Goal: Task Accomplishment & Management: Complete application form

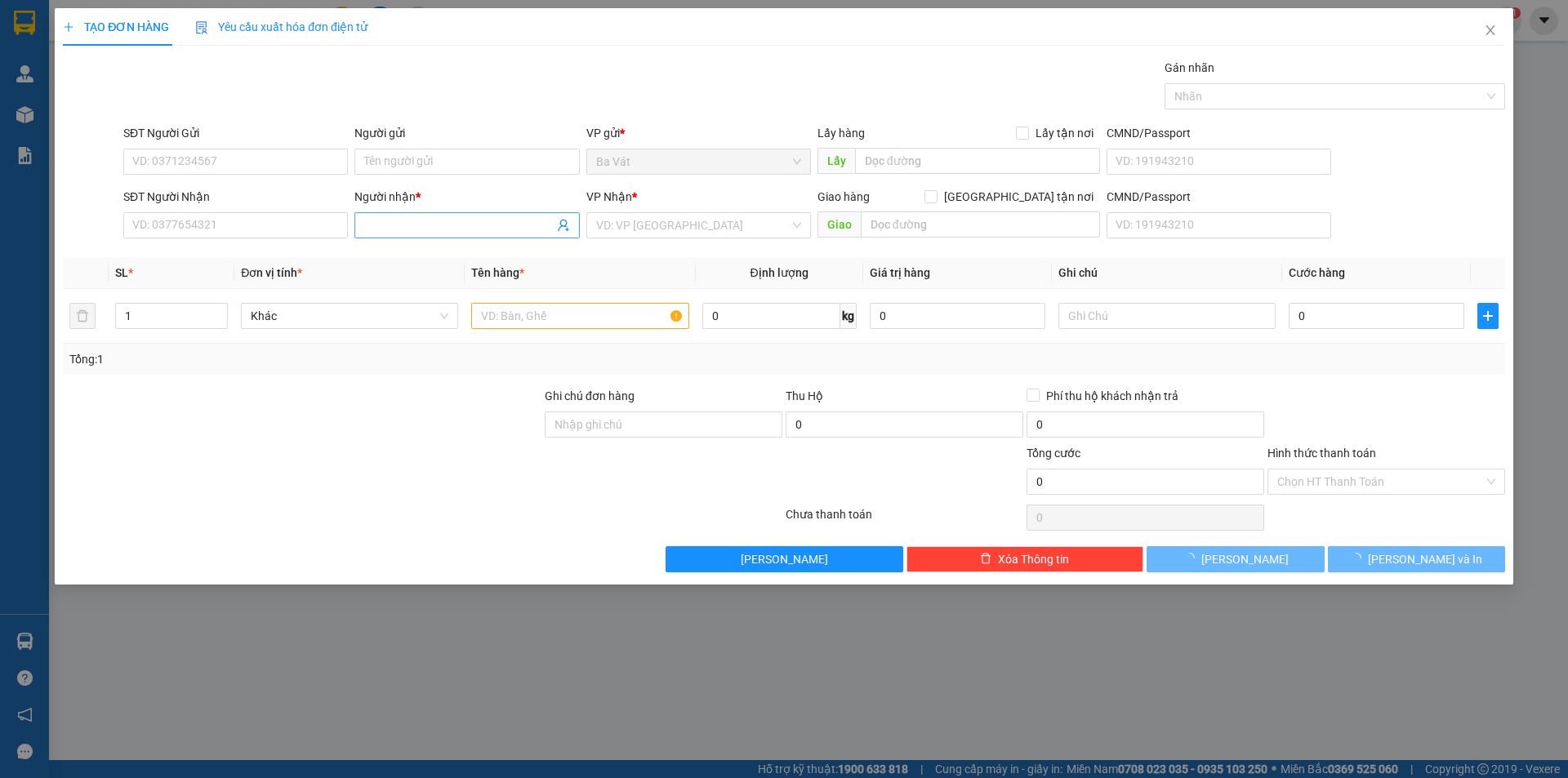
click at [405, 227] on input "Người nhận *" at bounding box center [459, 225] width 188 height 18
type input "sa"
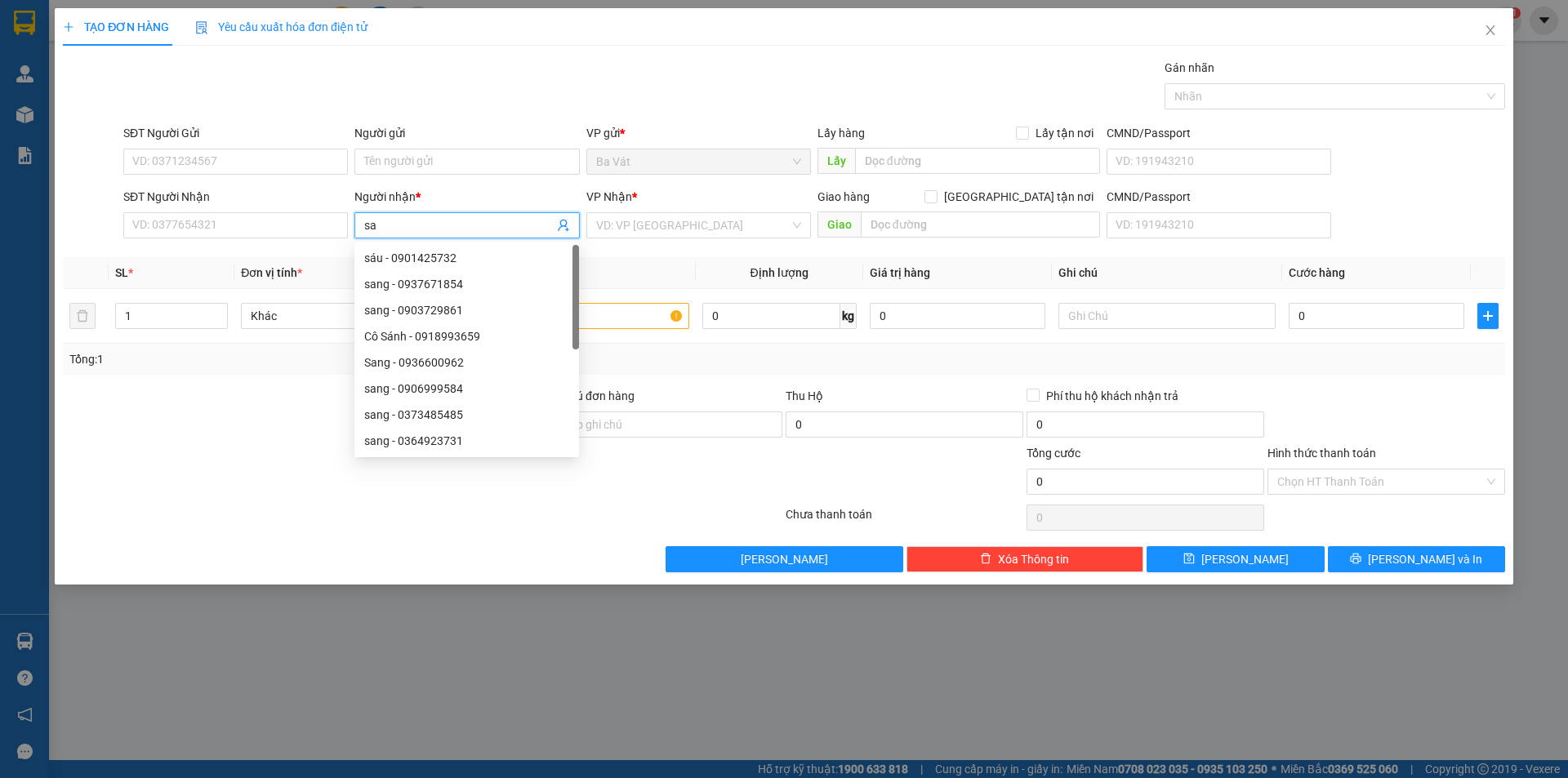
click at [412, 227] on input "sa" at bounding box center [459, 225] width 188 height 18
click at [404, 257] on div "sáu - 0901425732" at bounding box center [466, 258] width 205 height 18
type input "0901425732"
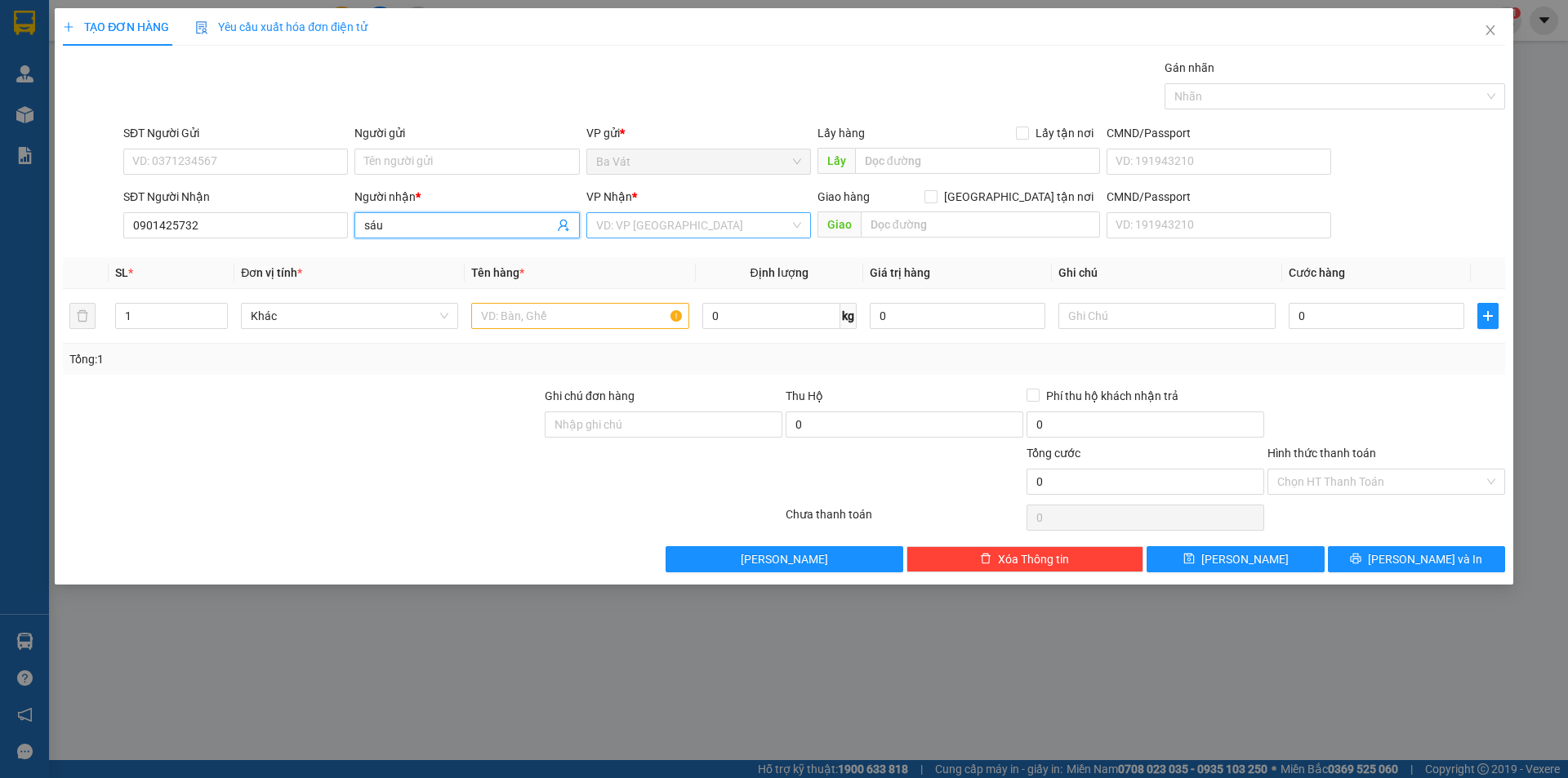
type input "sáu"
click at [654, 232] on input "search" at bounding box center [692, 224] width 193 height 24
click at [614, 330] on div "[GEOGRAPHIC_DATA]" at bounding box center [698, 336] width 205 height 18
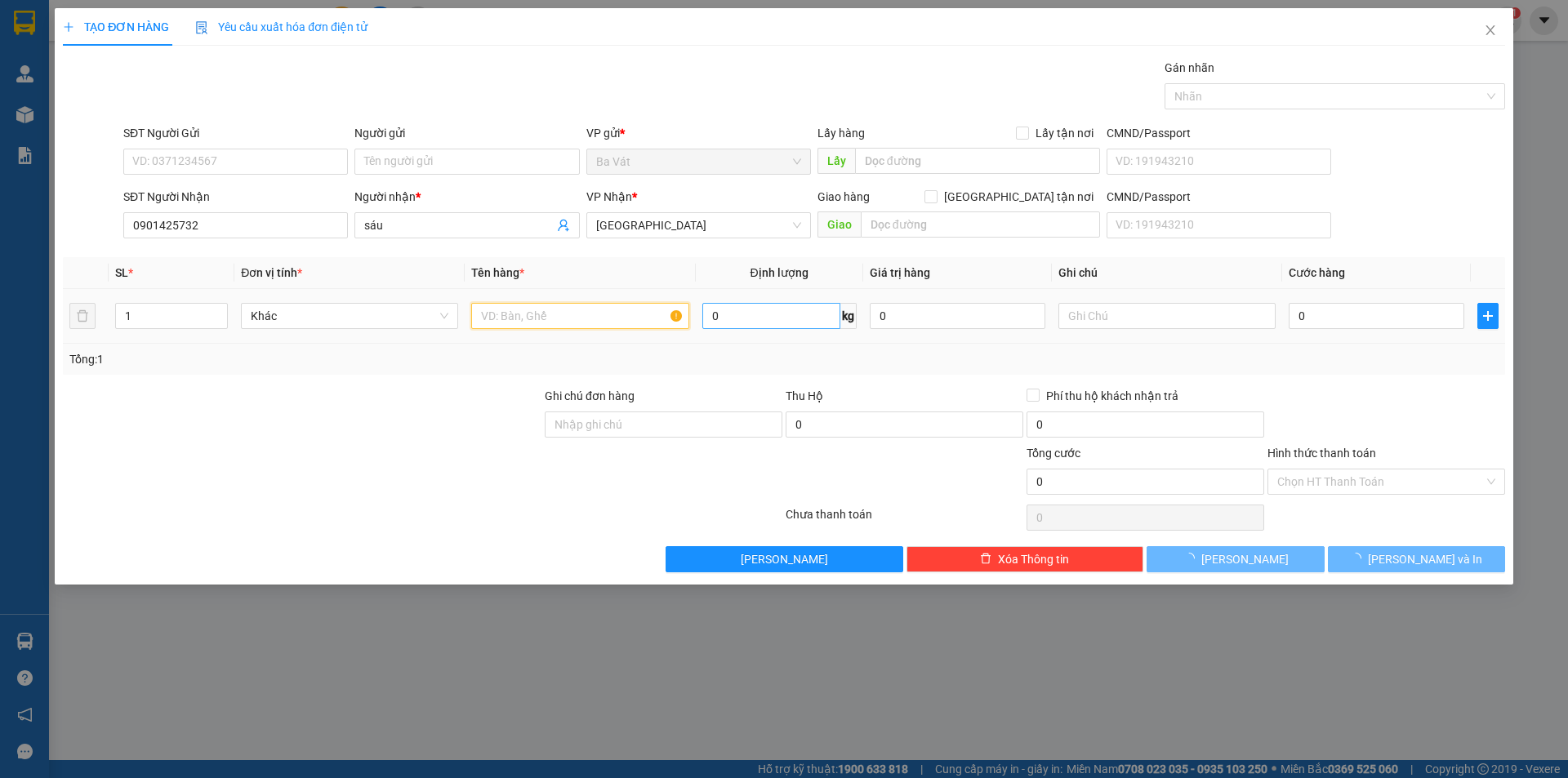
drag, startPoint x: 505, startPoint y: 318, endPoint x: 741, endPoint y: 316, distance: 236.0
click at [505, 317] on input "text" at bounding box center [580, 316] width 218 height 26
type input "a"
click at [1421, 316] on input "0" at bounding box center [1376, 316] width 175 height 26
type input "1"
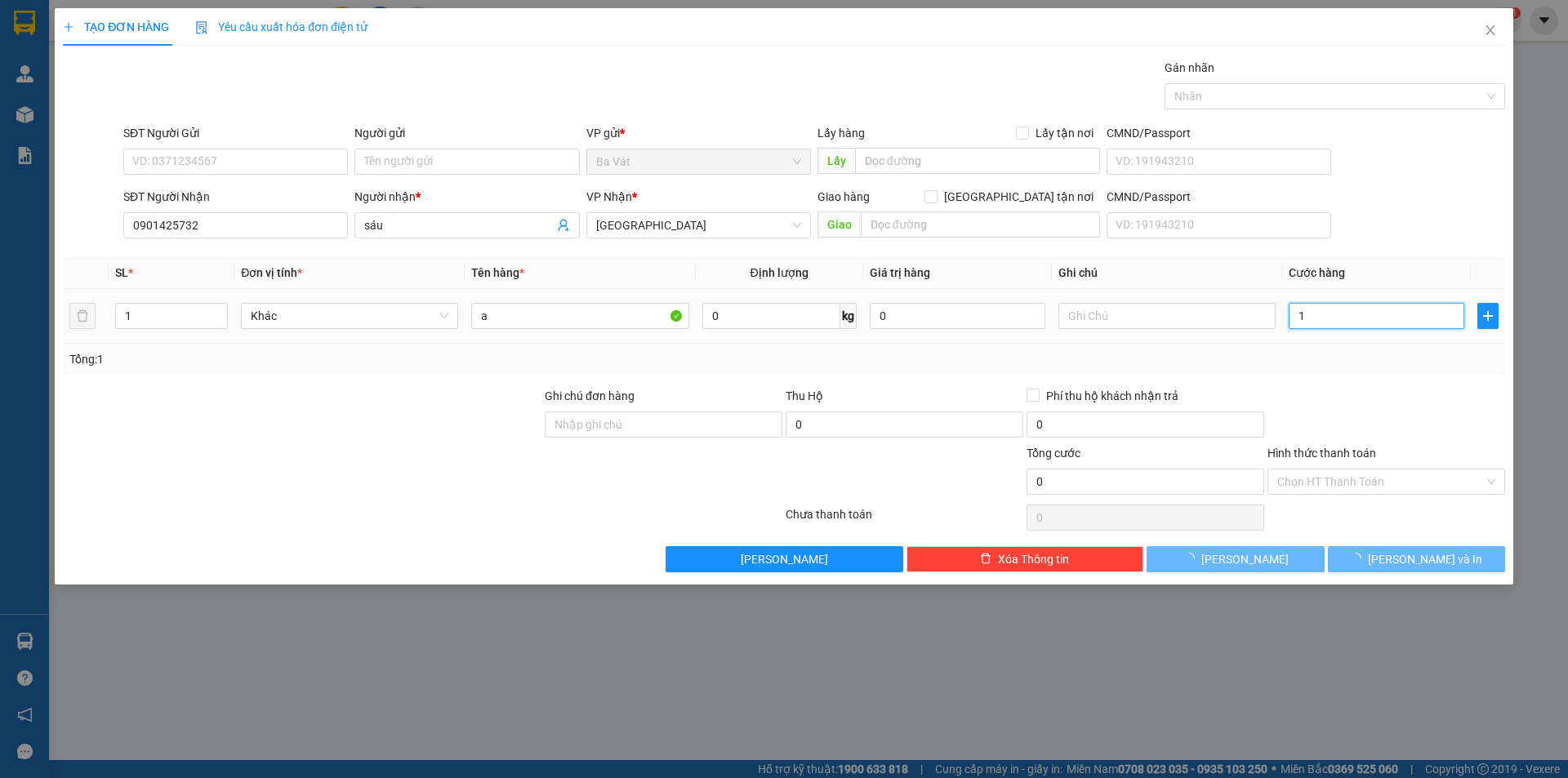
type input "1"
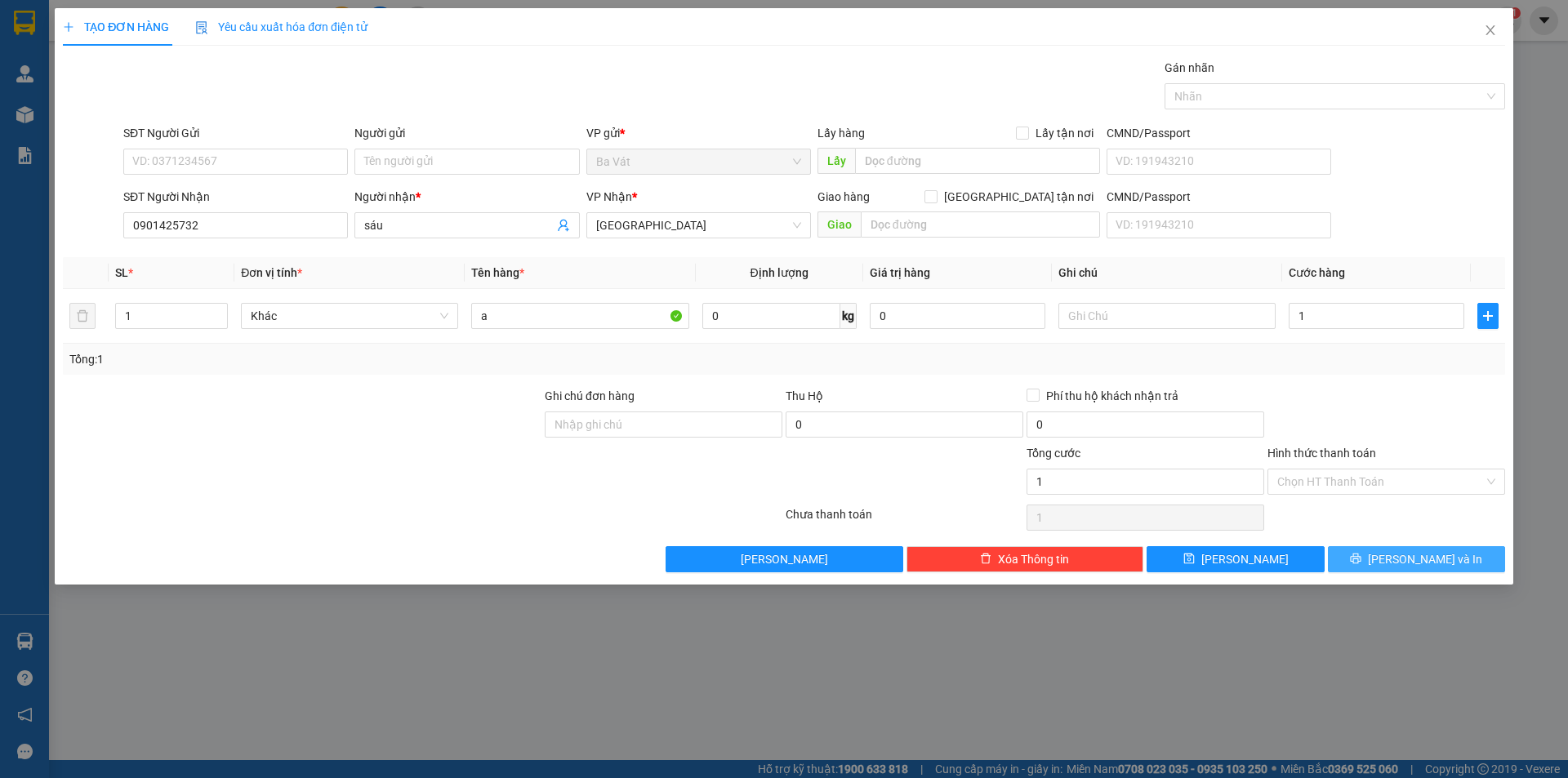
type input "1.000"
click at [1398, 563] on button "[PERSON_NAME] và In" at bounding box center [1416, 559] width 177 height 26
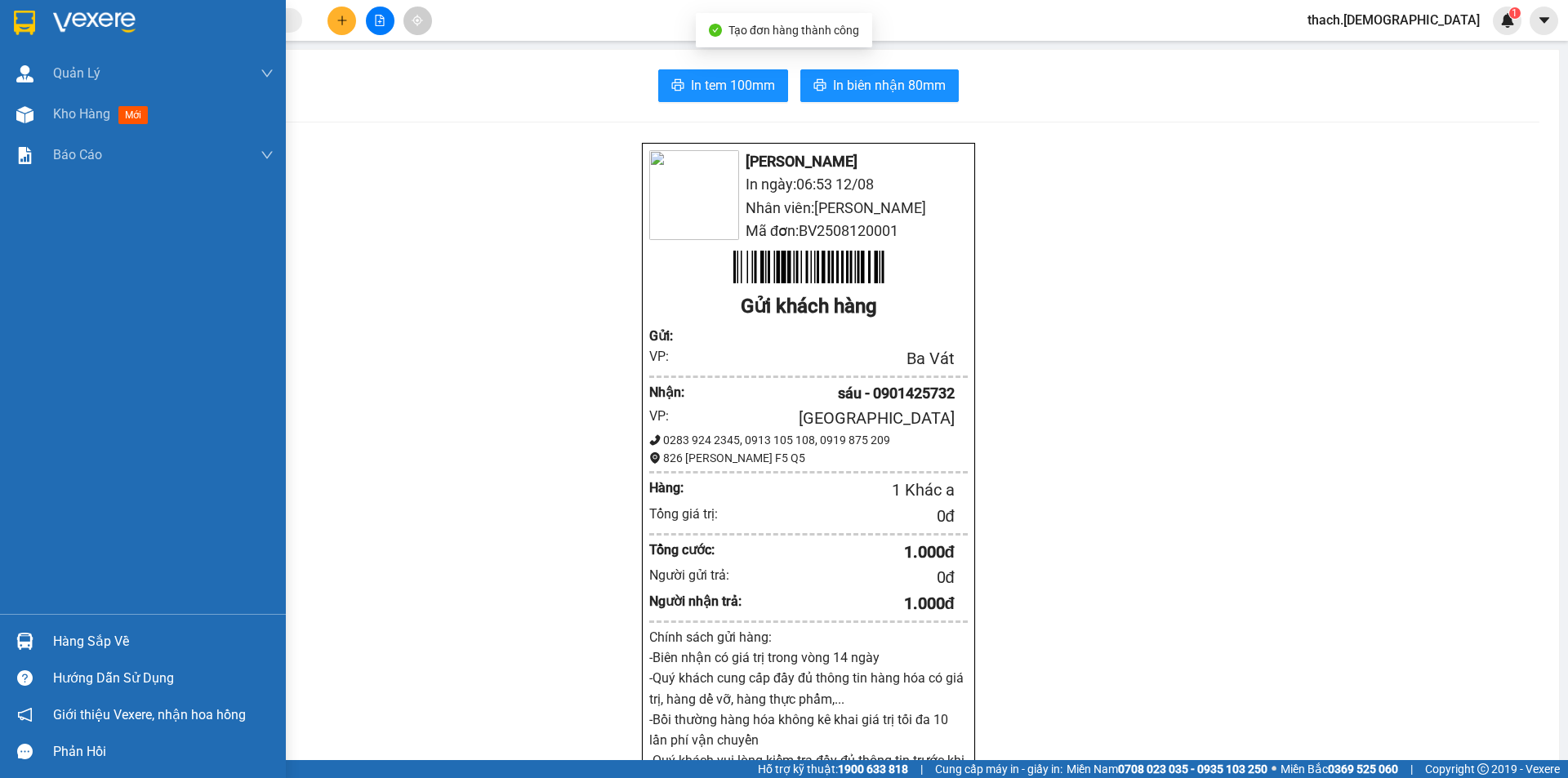
click at [78, 632] on div "Hàng sắp về" at bounding box center [163, 641] width 220 height 24
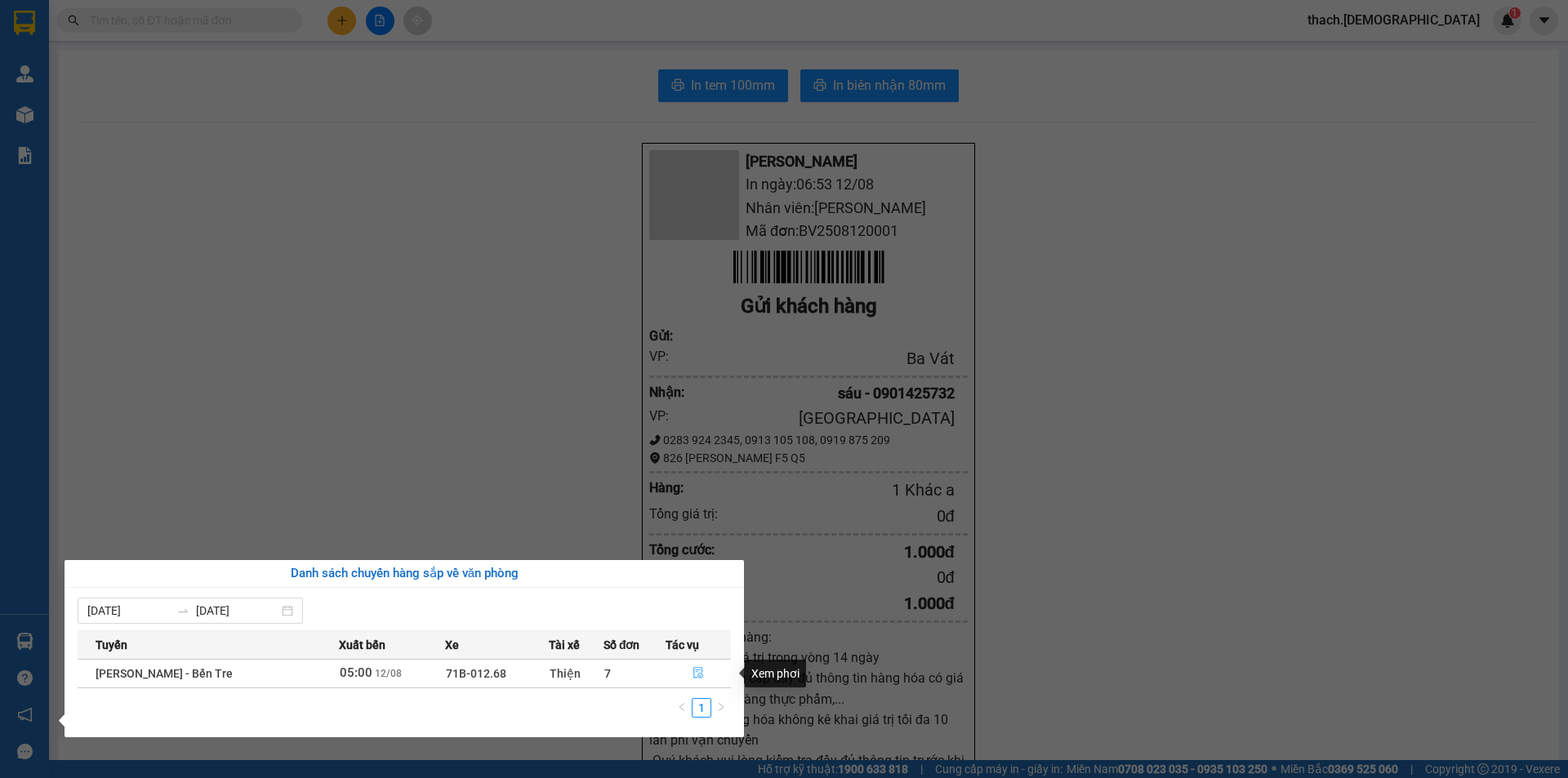
click at [699, 673] on icon "file-done" at bounding box center [698, 674] width 10 height 12
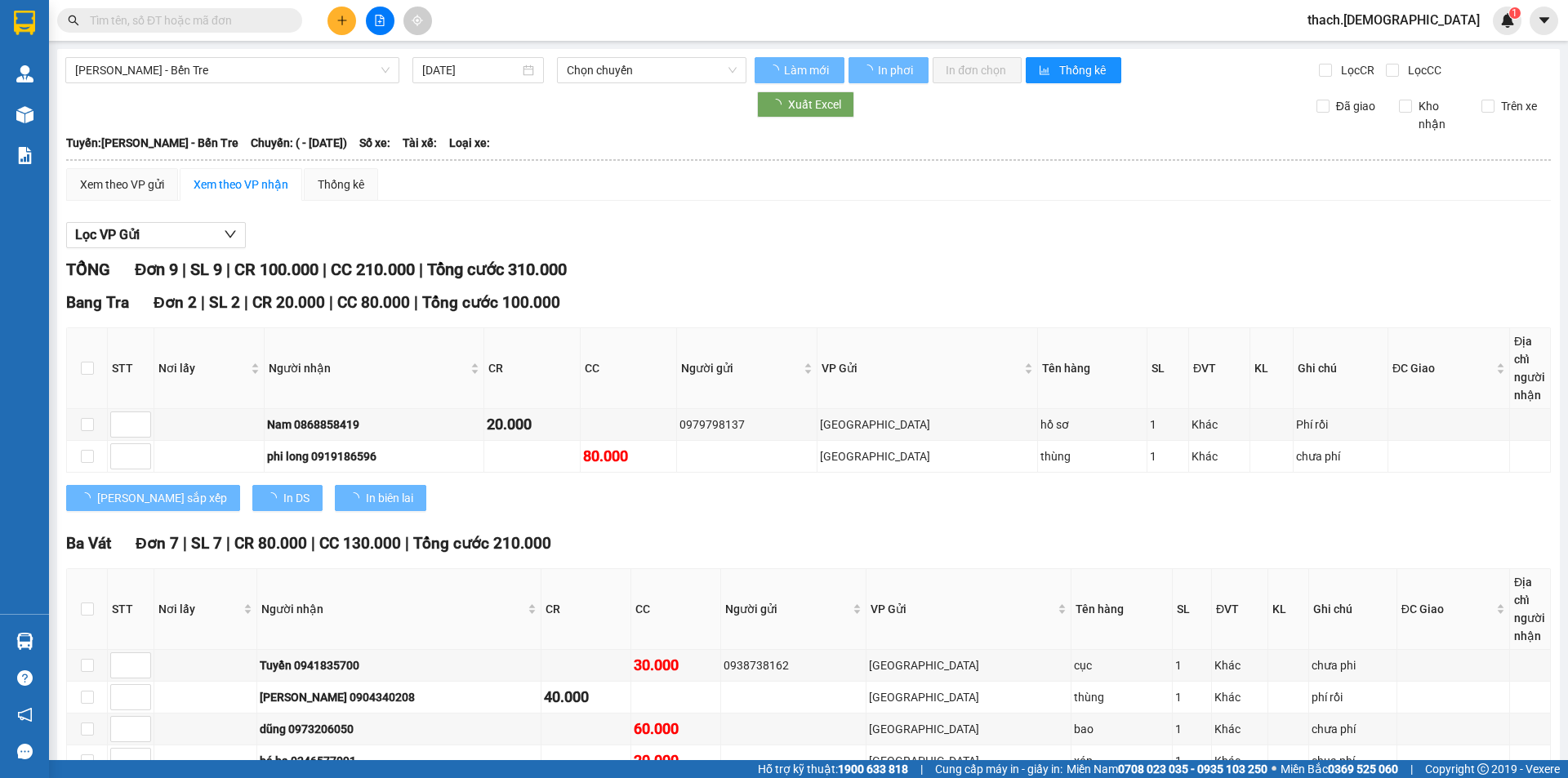
type input "[DATE]"
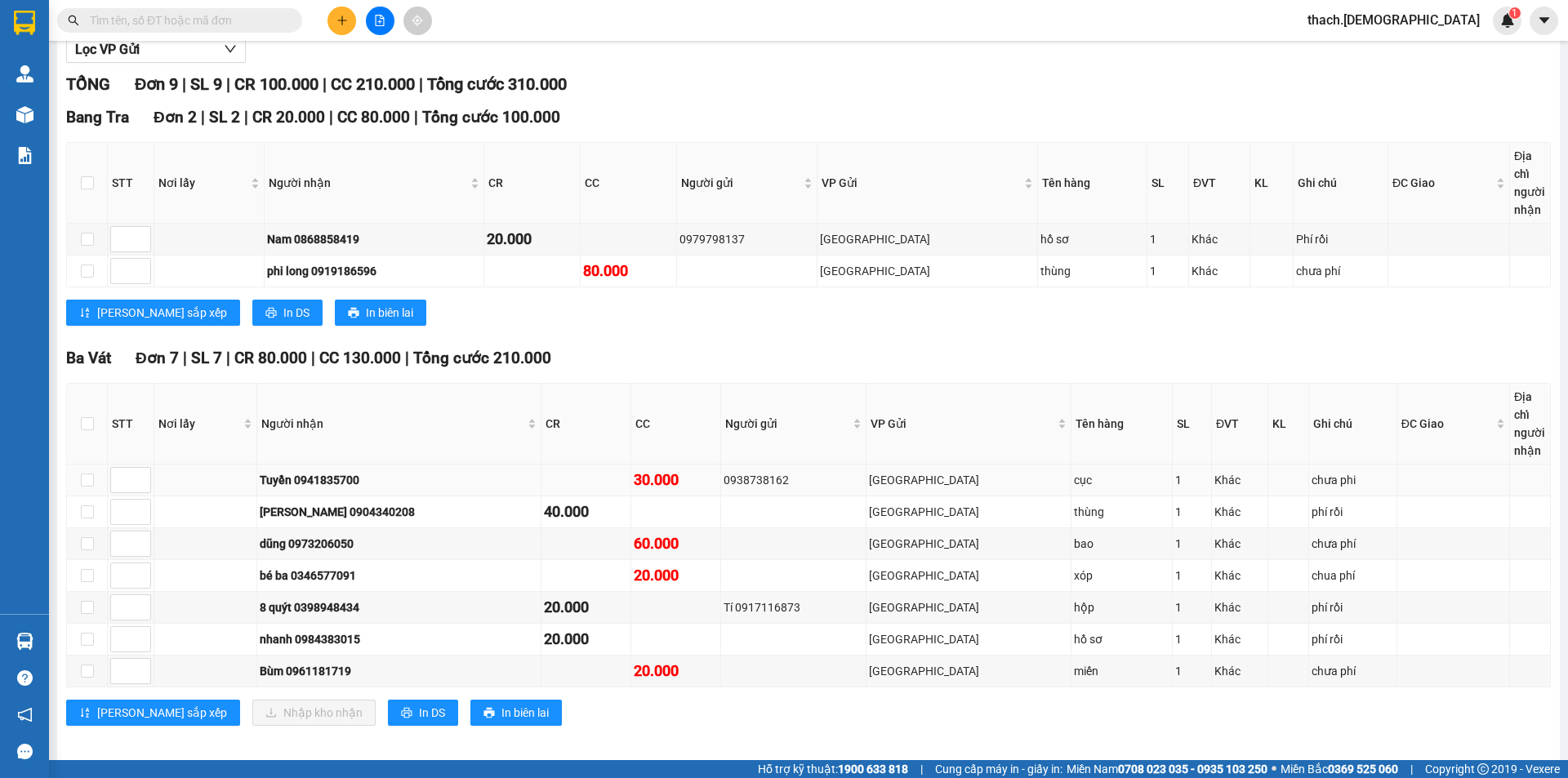
scroll to position [197, 0]
